Goal: Task Accomplishment & Management: Manage account settings

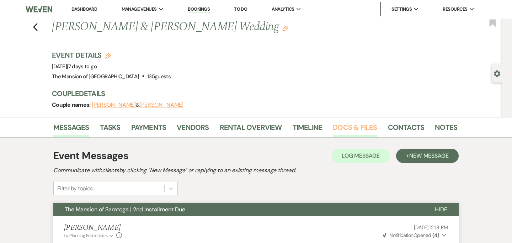
click at [346, 137] on link "Docs & Files" at bounding box center [355, 130] width 44 height 16
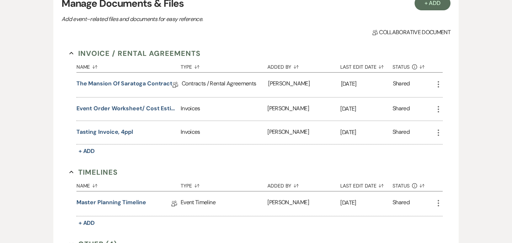
scroll to position [279, 0]
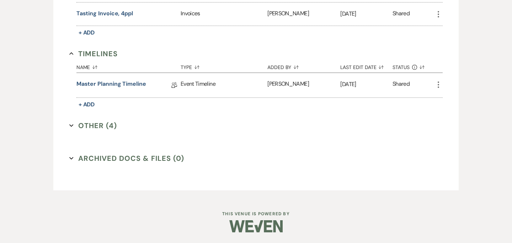
click at [69, 127] on icon "Expand" at bounding box center [71, 125] width 4 height 4
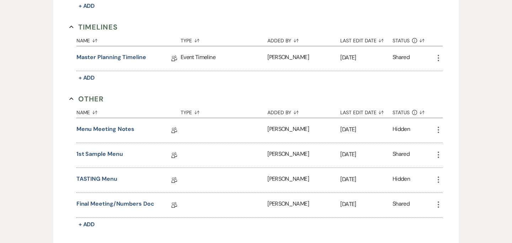
scroll to position [314, 0]
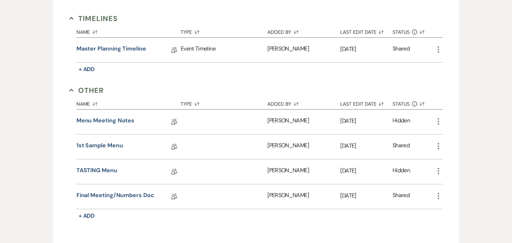
click at [441, 171] on icon "More" at bounding box center [438, 171] width 9 height 9
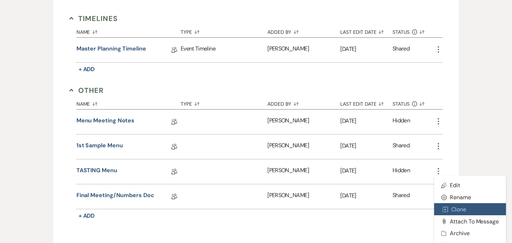
click at [451, 208] on button "Duplicate Clone" at bounding box center [470, 209] width 72 height 12
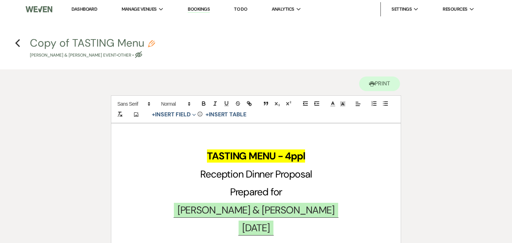
click at [153, 41] on icon "Pencil" at bounding box center [151, 43] width 7 height 7
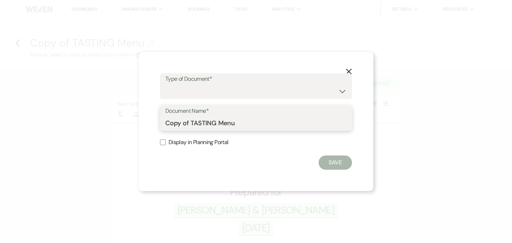
drag, startPoint x: 216, startPoint y: 124, endPoint x: 144, endPoint y: 122, distance: 72.6
click at [144, 122] on div "X Type of Document* Special Event Insurance Vendor Certificate of Insurance Con…" at bounding box center [256, 121] width 235 height 139
type input "FINAL Menu"
click at [168, 92] on select "Special Event Insurance Vendor Certificate of Insurance Contracts / Rental Agre…" at bounding box center [255, 91] width 181 height 14
select select "0"
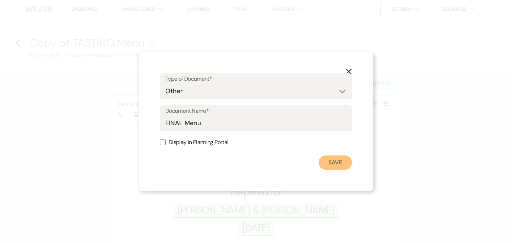
click at [331, 160] on button "Save" at bounding box center [335, 162] width 33 height 14
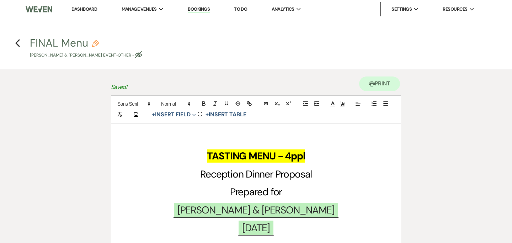
drag, startPoint x: 328, startPoint y: 158, endPoint x: 192, endPoint y: 160, distance: 135.9
click at [192, 160] on h1 "TASTING MENU - 4ppl" at bounding box center [255, 156] width 255 height 18
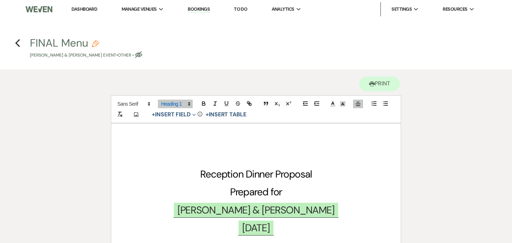
click at [201, 174] on span "Reception Dinner Proposal" at bounding box center [256, 174] width 112 height 13
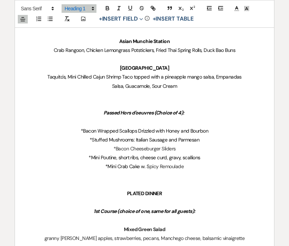
scroll to position [274, 0]
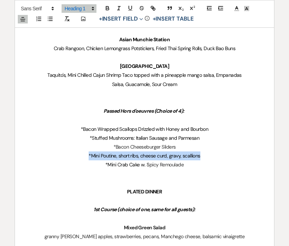
drag, startPoint x: 72, startPoint y: 153, endPoint x: 203, endPoint y: 159, distance: 130.7
click at [203, 159] on p "*Mini Poutine, short ribs, cheese curd, gravy, scallions" at bounding box center [144, 156] width 245 height 9
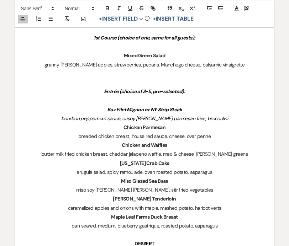
scroll to position [458, 0]
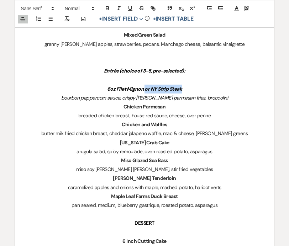
drag, startPoint x: 144, startPoint y: 89, endPoint x: 189, endPoint y: 93, distance: 45.0
click at [189, 93] on div "Reception Dinner Proposal Prepared for ﻿ Allie Iwaniec & Daniel Lenney ﻿ ﻿ 09/2…" at bounding box center [144, 96] width 259 height 834
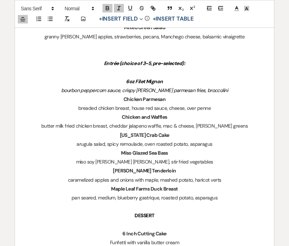
scroll to position [465, 0]
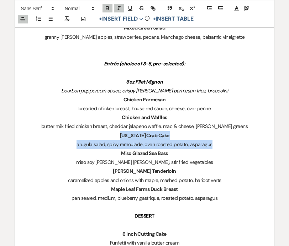
drag, startPoint x: 118, startPoint y: 135, endPoint x: 230, endPoint y: 146, distance: 111.9
click at [230, 146] on div "Reception Dinner Proposal Prepared for ﻿ Allie Iwaniec & Daniel Lenney ﻿ ﻿ 09/2…" at bounding box center [144, 89] width 259 height 834
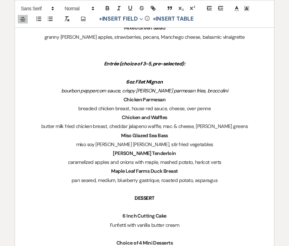
drag, startPoint x: 112, startPoint y: 154, endPoint x: 229, endPoint y: 163, distance: 117.1
click at [229, 163] on div "Reception Dinner Proposal Prepared for ﻿ Allie Iwaniec & Daniel Lenney ﻿ ﻿ 09/2…" at bounding box center [144, 80] width 259 height 816
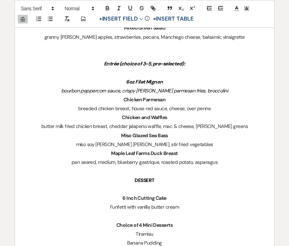
click at [132, 179] on p "DESSERT" at bounding box center [144, 180] width 245 height 9
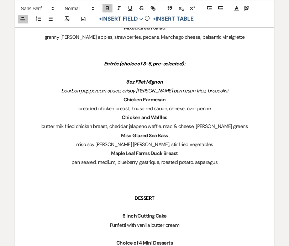
click at [140, 179] on p at bounding box center [144, 180] width 245 height 9
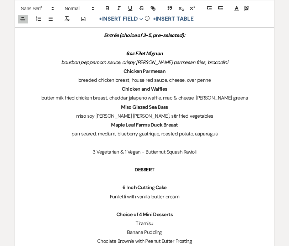
scroll to position [501, 0]
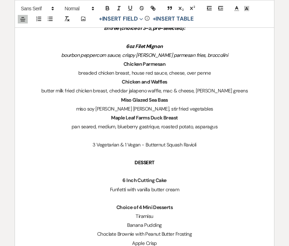
click at [151, 170] on p at bounding box center [144, 171] width 245 height 9
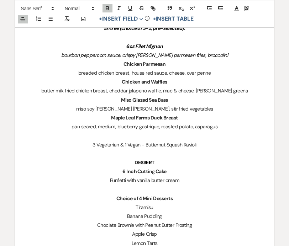
click at [134, 163] on p "DESSERT" at bounding box center [144, 162] width 245 height 9
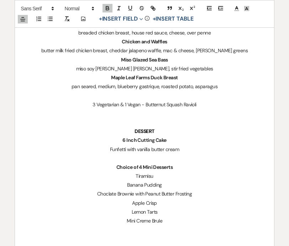
scroll to position [569, 0]
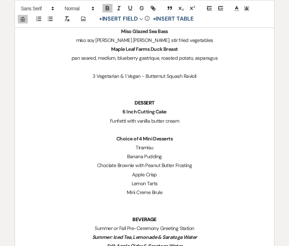
click at [107, 167] on p "Choclate Brownie with Peanut Butter Frosting" at bounding box center [144, 165] width 245 height 9
click at [124, 156] on p "Banana Pudding" at bounding box center [144, 156] width 245 height 9
click at [131, 146] on p "Tiramisu" at bounding box center [144, 147] width 245 height 9
drag, startPoint x: 131, startPoint y: 146, endPoint x: 158, endPoint y: 146, distance: 26.3
click at [158, 146] on p "Tiramisu" at bounding box center [144, 147] width 245 height 9
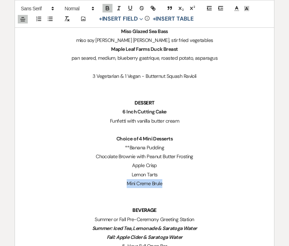
drag, startPoint x: 125, startPoint y: 184, endPoint x: 171, endPoint y: 183, distance: 46.3
click at [171, 183] on p "Mini Creme Brule" at bounding box center [144, 183] width 245 height 9
click at [129, 146] on p "**Banana Pudding" at bounding box center [144, 147] width 245 height 9
click at [179, 164] on p "Apple Crisp" at bounding box center [144, 165] width 245 height 9
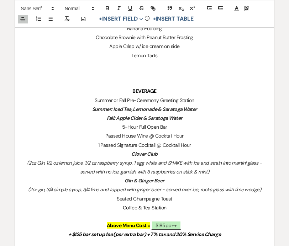
scroll to position [691, 0]
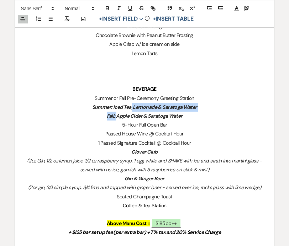
drag, startPoint x: 116, startPoint y: 114, endPoint x: 132, endPoint y: 107, distance: 17.4
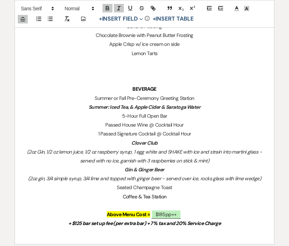
click at [130, 106] on em "Summer: Iced Tea, & Apple Cider & Saratoga Water" at bounding box center [145, 107] width 112 height 6
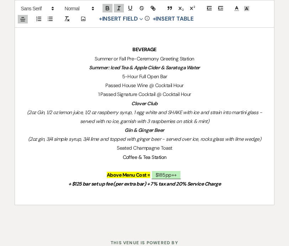
scroll to position [735, 0]
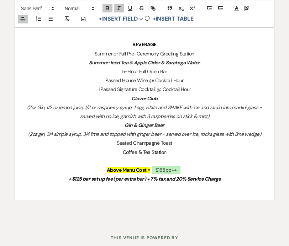
click at [129, 99] on p "Clover Club" at bounding box center [144, 98] width 245 height 9
drag, startPoint x: 131, startPoint y: 100, endPoint x: 225, endPoint y: 116, distance: 95.4
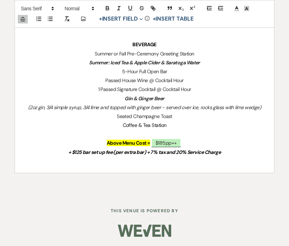
drag, startPoint x: 91, startPoint y: 52, endPoint x: 203, endPoint y: 52, distance: 112.1
click at [203, 52] on p "Summer or Fall Pre-Ceremony Greeting Station" at bounding box center [144, 53] width 245 height 9
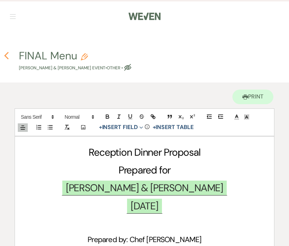
click at [6, 51] on button "Previous" at bounding box center [6, 55] width 5 height 9
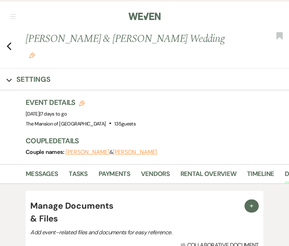
scroll to position [305, 0]
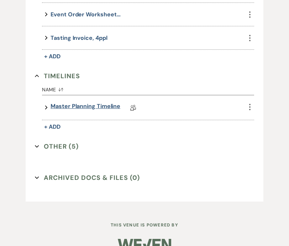
click at [55, 102] on link "Master Planning Timeline" at bounding box center [86, 107] width 70 height 11
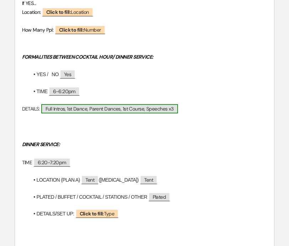
scroll to position [388, 0]
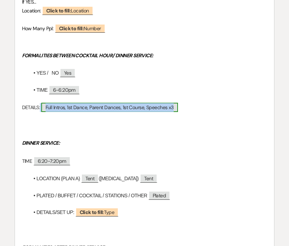
click at [119, 106] on span "Full Intros, 1st Dance, Parent Dances, 1st Course, Speeches x3" at bounding box center [109, 107] width 137 height 9
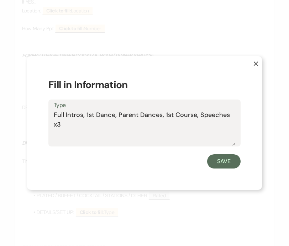
drag, startPoint x: 164, startPoint y: 116, endPoint x: 198, endPoint y: 116, distance: 34.2
click at [199, 116] on textarea "Full Intros, 1st Dance, Parent Dances, 1st Course, Speeches x3" at bounding box center [144, 128] width 181 height 36
click at [206, 116] on textarea "Full Intros, 1st Dance, Parent Dances, Speeches x3" at bounding box center [144, 128] width 181 height 36
type textarea "Full Intros, 1st Dance, Parent Dances, Speeches x2"
click at [215, 163] on button "Save" at bounding box center [223, 161] width 33 height 14
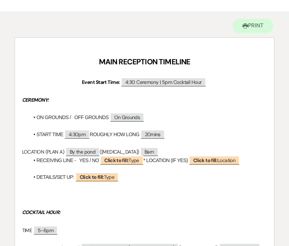
scroll to position [0, 0]
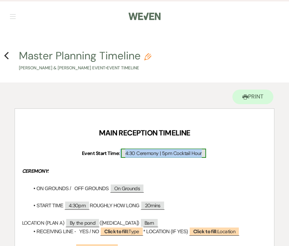
click at [135, 153] on span "4:30 Ceremony | 5pm Cocktail Hour" at bounding box center [163, 153] width 85 height 9
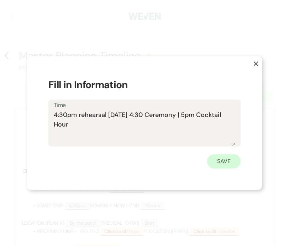
type textarea "4:30pm rehearsal on Friday 4:30 Ceremony | 5pm Cocktail Hour"
click at [217, 159] on button "Save" at bounding box center [223, 161] width 33 height 14
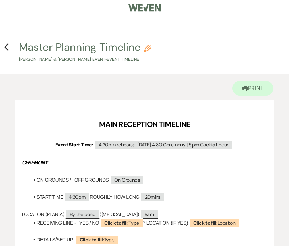
scroll to position [7, 0]
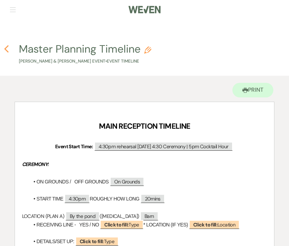
click at [8, 48] on icon "Previous" at bounding box center [6, 49] width 5 height 9
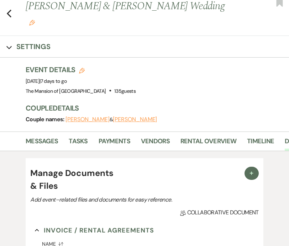
scroll to position [305, 0]
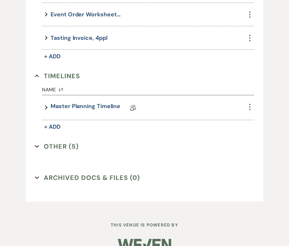
click at [37, 144] on icon "Expand" at bounding box center [37, 146] width 4 height 4
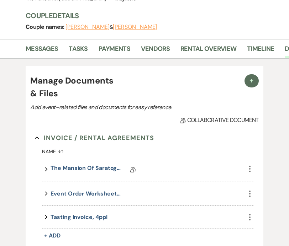
scroll to position [0, 0]
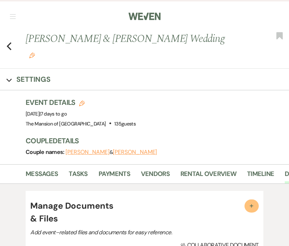
click at [251, 202] on span "+" at bounding box center [251, 205] width 7 height 7
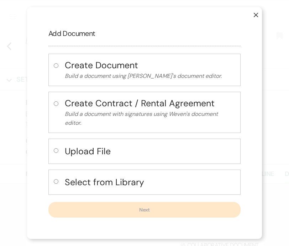
click at [56, 181] on input "radio" at bounding box center [56, 181] width 5 height 5
radio input "true"
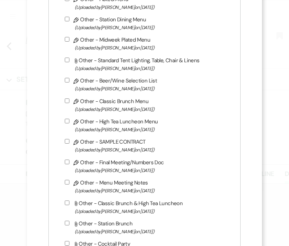
scroll to position [1050, 0]
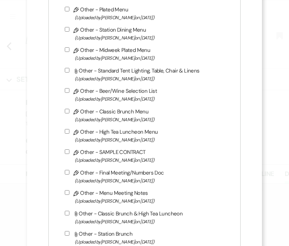
click at [67, 90] on input "Pencil Other - Beer/Wine Selection List (Uploaded by Lori Wodicka on Jun 13th, …" at bounding box center [67, 90] width 5 height 5
checkbox input "true"
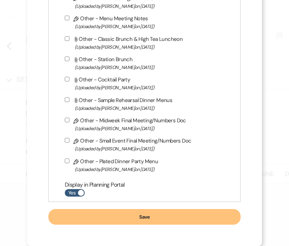
click at [102, 221] on button "Save" at bounding box center [144, 217] width 192 height 16
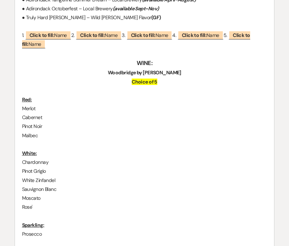
scroll to position [258, 0]
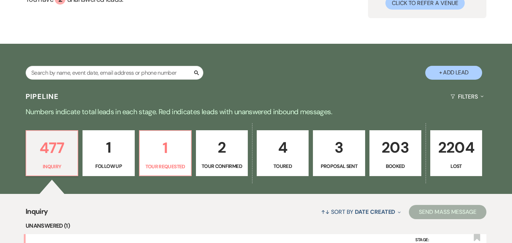
click at [380, 136] on p "203" at bounding box center [395, 148] width 43 height 24
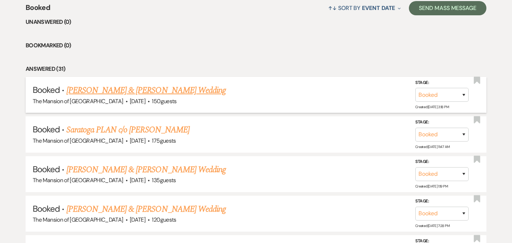
scroll to position [287, 0]
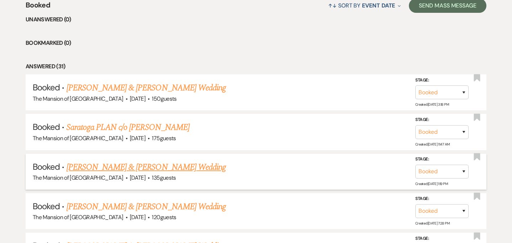
click at [106, 168] on link "[PERSON_NAME] & [PERSON_NAME] Wedding" at bounding box center [146, 167] width 159 height 13
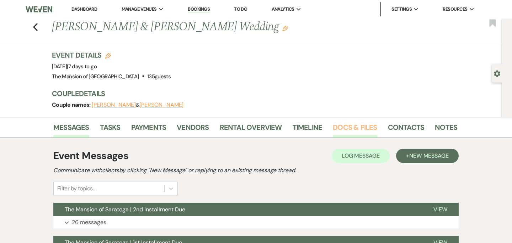
click at [343, 123] on link "Docs & Files" at bounding box center [355, 130] width 44 height 16
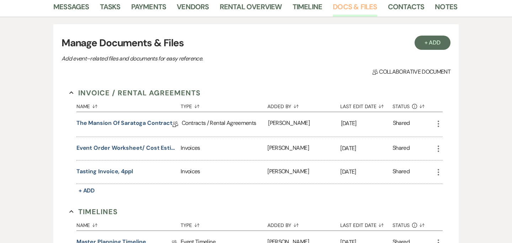
scroll to position [279, 0]
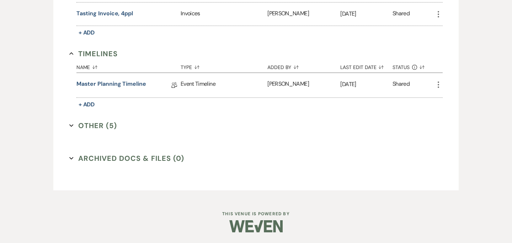
click at [71, 126] on icon "Expand" at bounding box center [71, 125] width 4 height 4
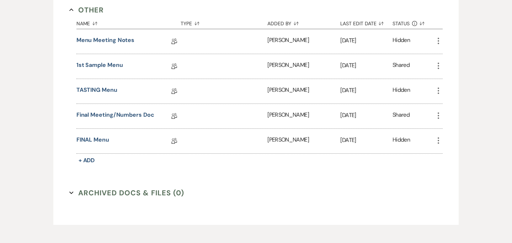
scroll to position [395, 0]
click at [94, 112] on link "Final Meeting/Numbers Doc" at bounding box center [116, 115] width 78 height 11
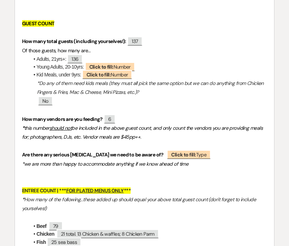
scroll to position [262, 0]
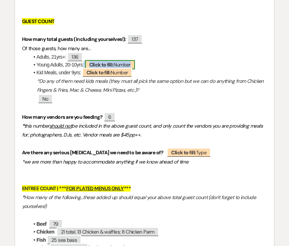
click at [114, 65] on b "Click to fill:" at bounding box center [101, 65] width 24 height 6
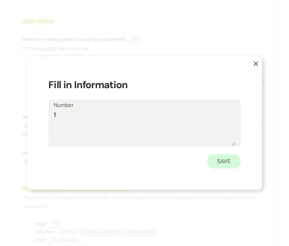
type textarea "1"
click at [222, 162] on button "Save" at bounding box center [223, 161] width 33 height 14
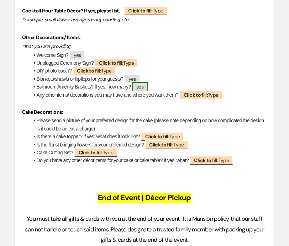
scroll to position [2554, 0]
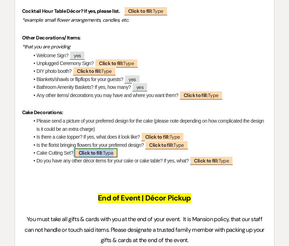
click at [106, 148] on span "Click to fill: Type" at bounding box center [95, 152] width 43 height 9
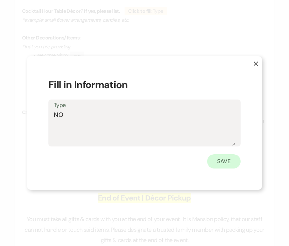
type textarea "NO"
click at [225, 157] on button "Save" at bounding box center [223, 161] width 33 height 14
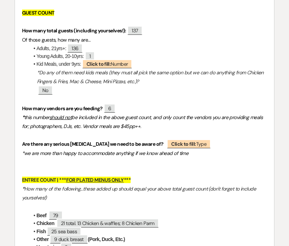
scroll to position [0, 0]
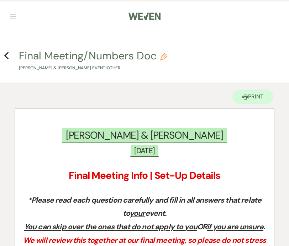
click at [11, 58] on h4 "Previous Final Meeting/Numbers Doc Pencil [PERSON_NAME] & [PERSON_NAME] Event •…" at bounding box center [144, 59] width 289 height 23
click at [7, 56] on icon "Previous" at bounding box center [6, 56] width 5 height 9
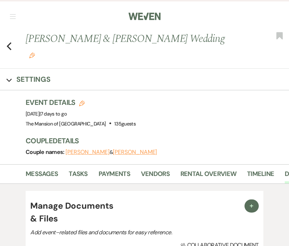
scroll to position [305, 0]
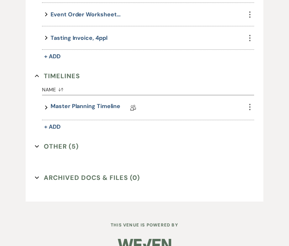
click at [38, 144] on icon "Expand" at bounding box center [37, 146] width 4 height 4
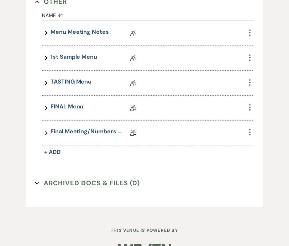
scroll to position [455, 0]
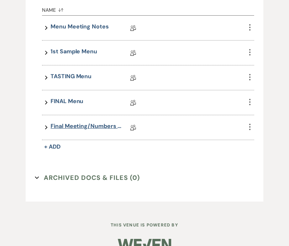
click at [57, 122] on link "Final Meeting/Numbers Doc" at bounding box center [86, 127] width 71 height 11
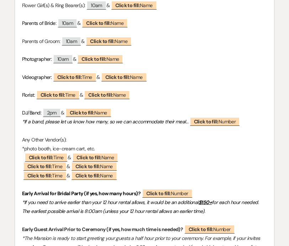
scroll to position [819, 0]
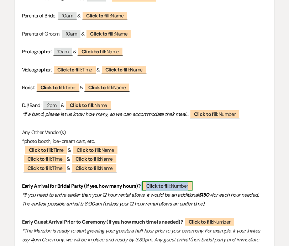
click at [183, 186] on span "Click to fill: Number" at bounding box center [167, 185] width 51 height 9
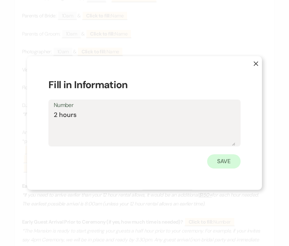
type textarea "2 hours"
click at [225, 166] on button "Save" at bounding box center [223, 161] width 33 height 14
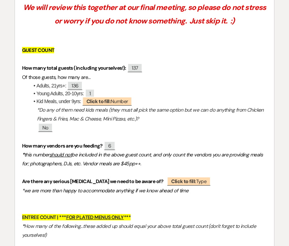
scroll to position [0, 0]
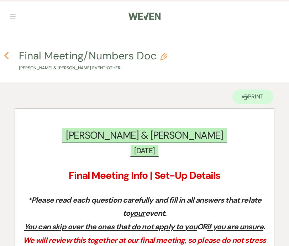
click at [8, 58] on icon "Previous" at bounding box center [6, 56] width 5 height 9
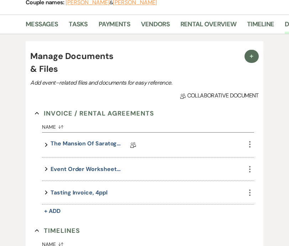
scroll to position [149, 0]
